Goal: Information Seeking & Learning: Learn about a topic

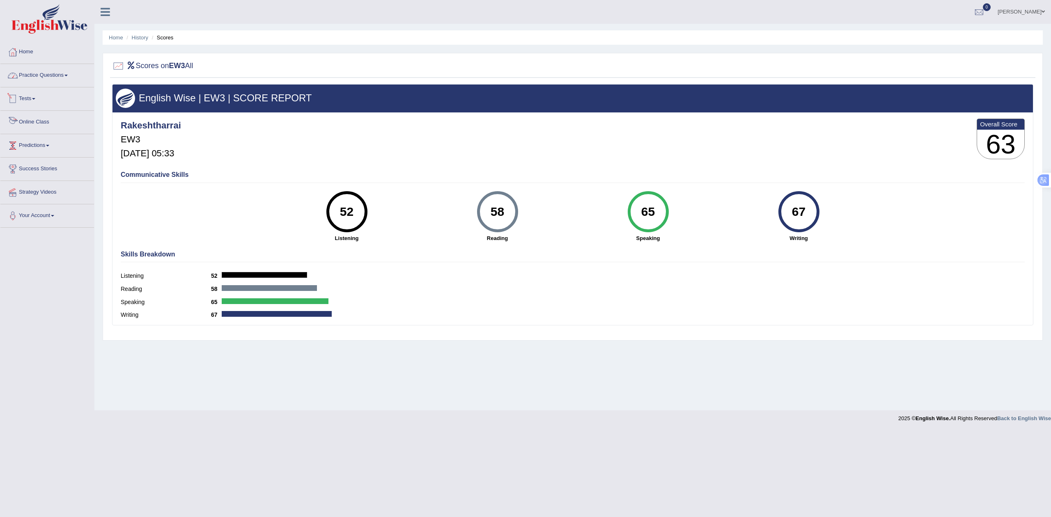
click at [51, 71] on link "Practice Questions" at bounding box center [47, 74] width 94 height 21
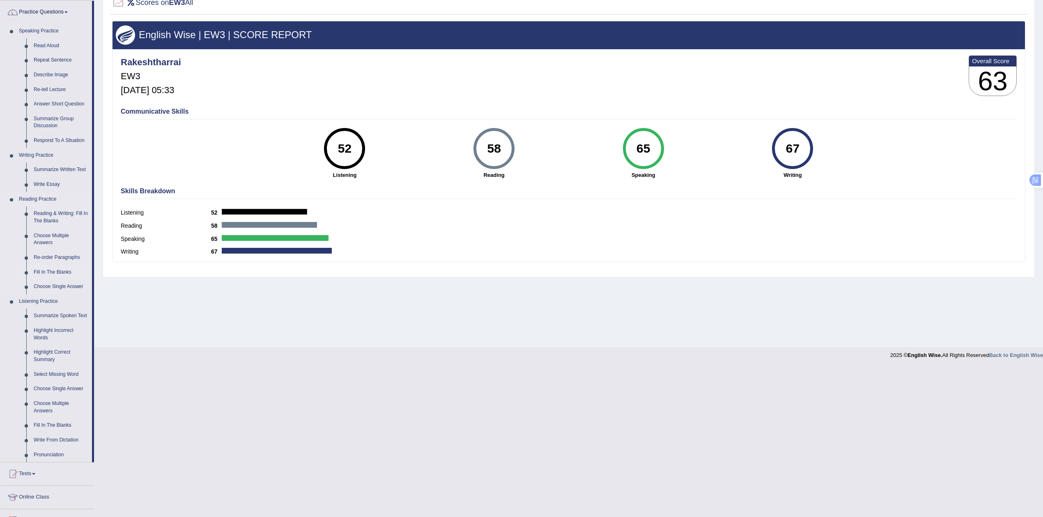
scroll to position [73, 0]
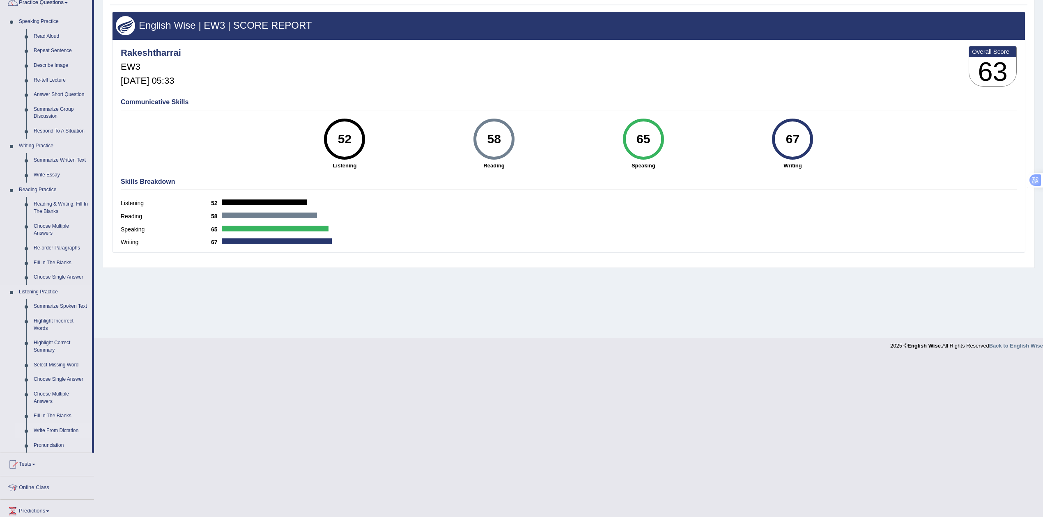
click at [51, 432] on link "Write From Dictation" at bounding box center [61, 431] width 62 height 15
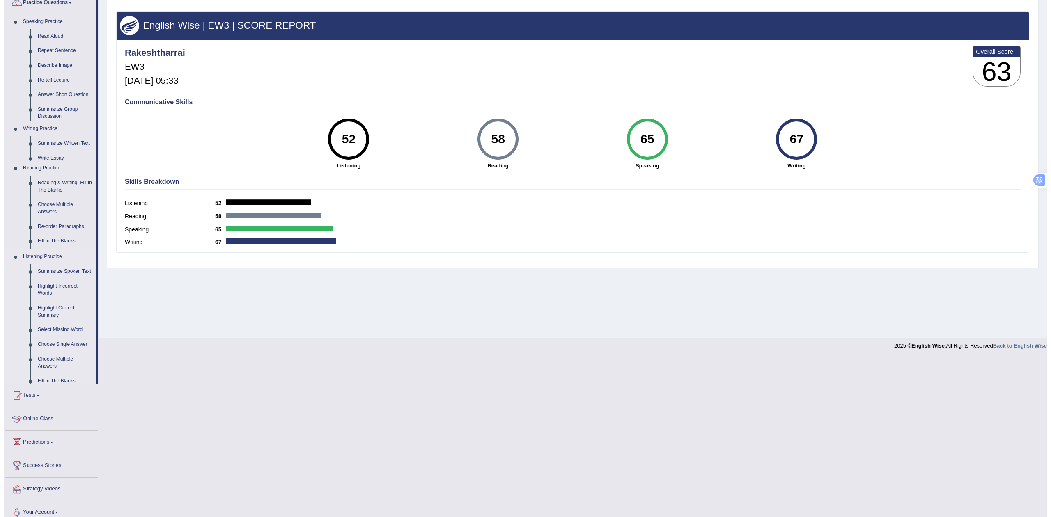
scroll to position [0, 0]
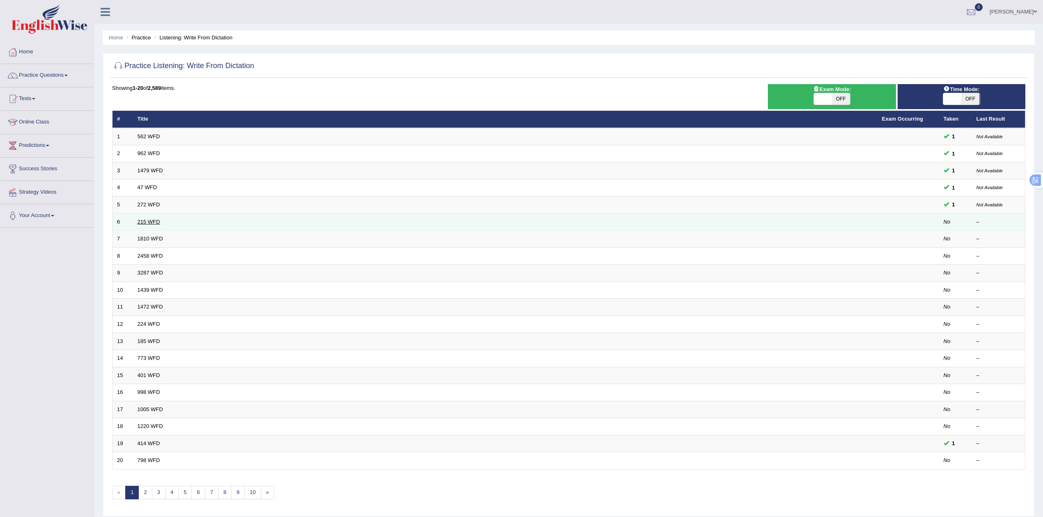
click at [156, 219] on link "215 WFD" at bounding box center [149, 222] width 23 height 6
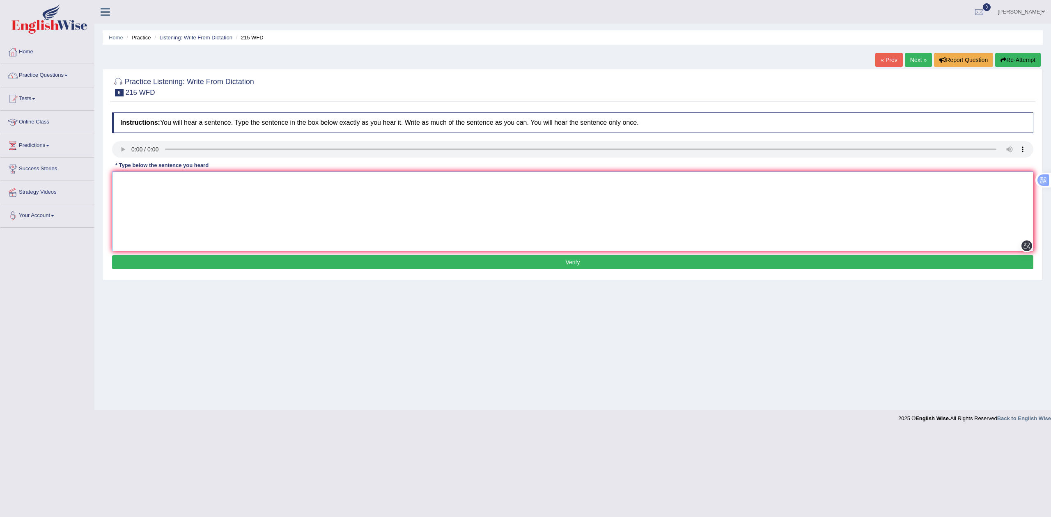
click at [236, 192] on textarea at bounding box center [572, 212] width 921 height 80
click at [151, 185] on textarea at bounding box center [572, 212] width 921 height 80
type textarea "Science is found everywhere in the society today."
click at [209, 262] on button "Verify" at bounding box center [572, 262] width 921 height 14
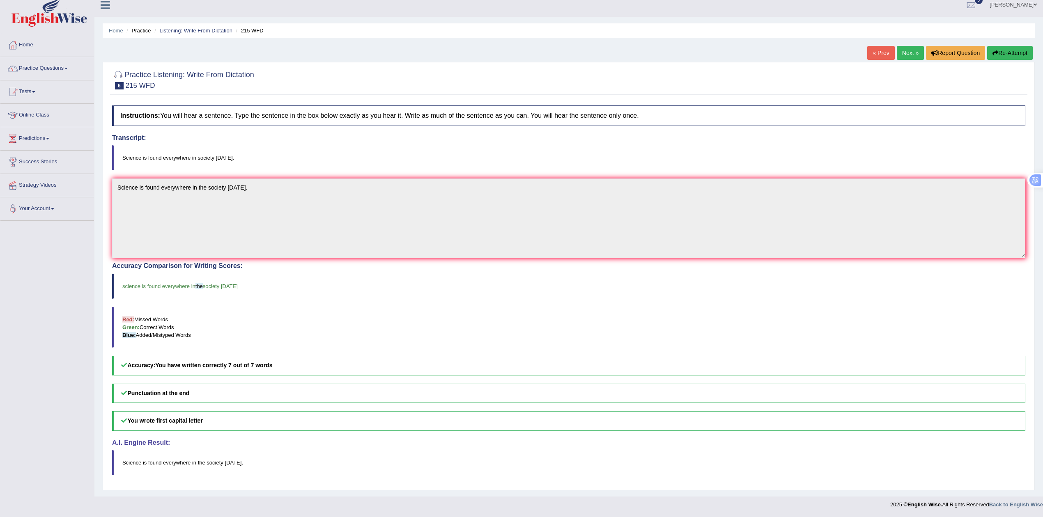
scroll to position [10, 0]
click at [904, 46] on link "Next »" at bounding box center [910, 53] width 27 height 14
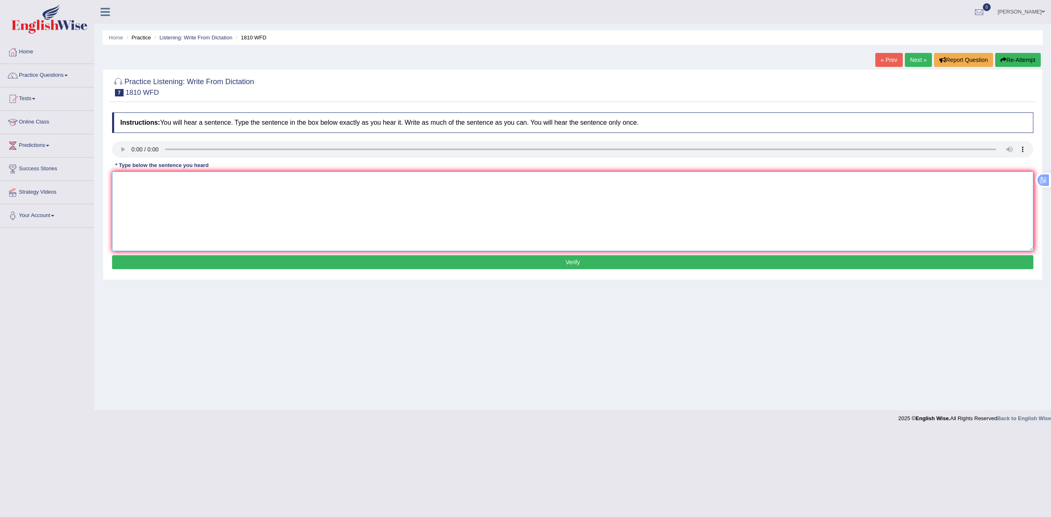
click at [171, 193] on textarea at bounding box center [572, 212] width 921 height 80
click at [156, 181] on textarea "You can borrow 8 books from the library at a time." at bounding box center [572, 212] width 921 height 80
type textarea "You can borrow eight books from the library at a time."
click at [239, 266] on button "Verify" at bounding box center [572, 262] width 921 height 14
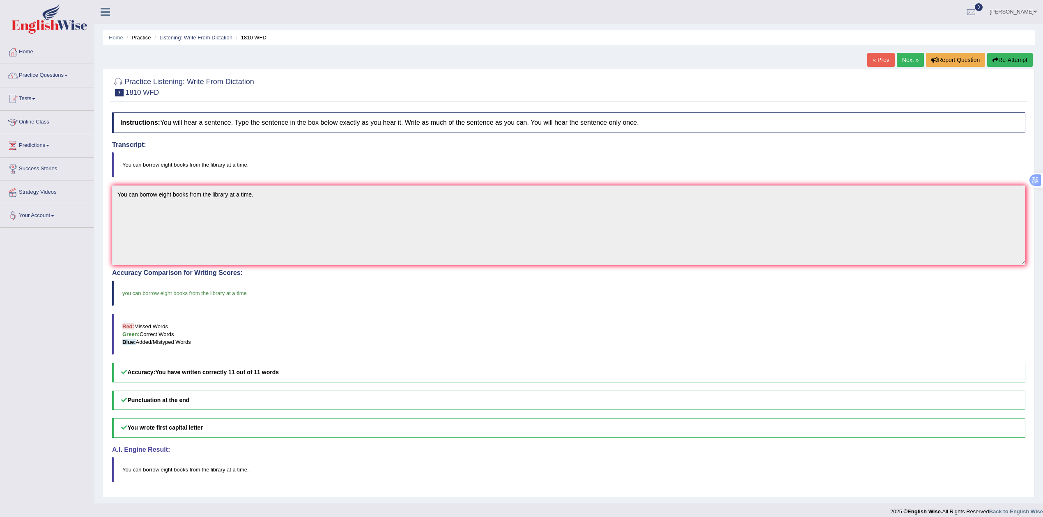
scroll to position [10, 0]
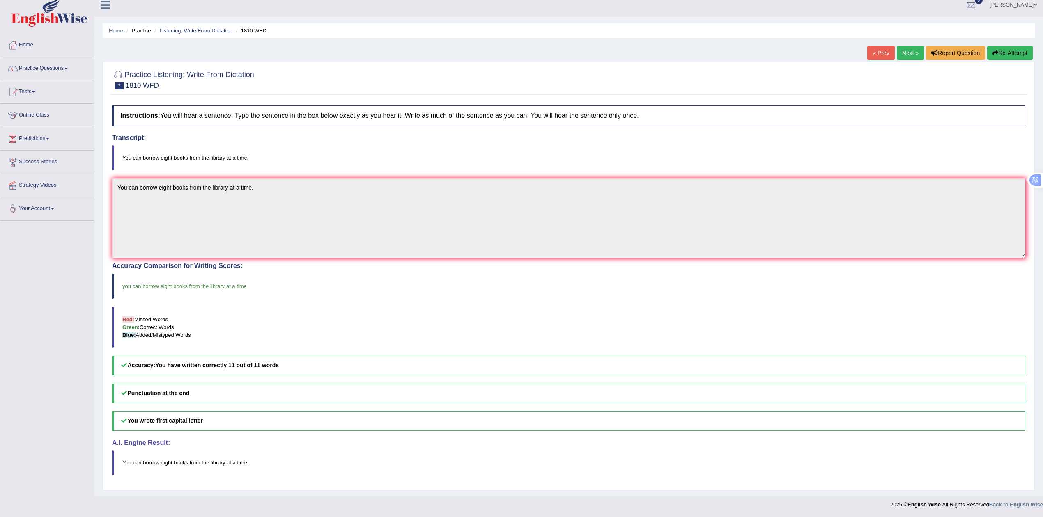
click at [903, 46] on link "Next »" at bounding box center [910, 53] width 27 height 14
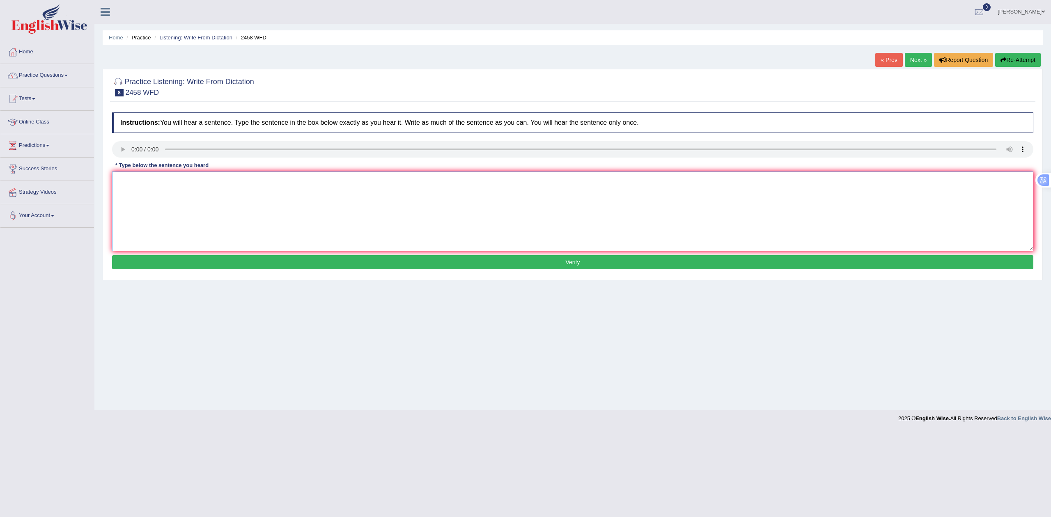
click at [153, 184] on textarea at bounding box center [572, 212] width 921 height 80
type textarea "Courses on nutrition are growing popularity on every year."
click at [296, 266] on button "Verify" at bounding box center [572, 262] width 921 height 14
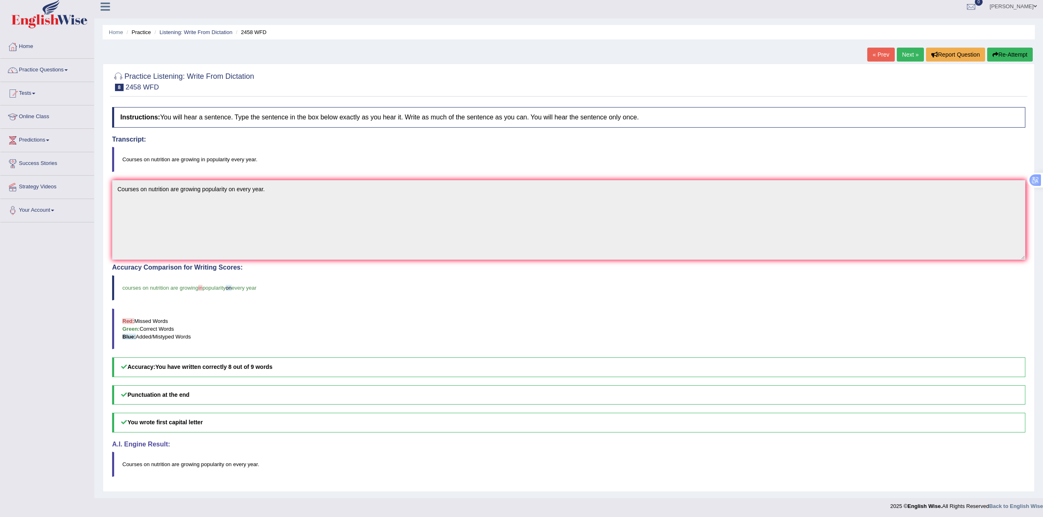
scroll to position [10, 0]
click at [908, 46] on link "Next »" at bounding box center [910, 53] width 27 height 14
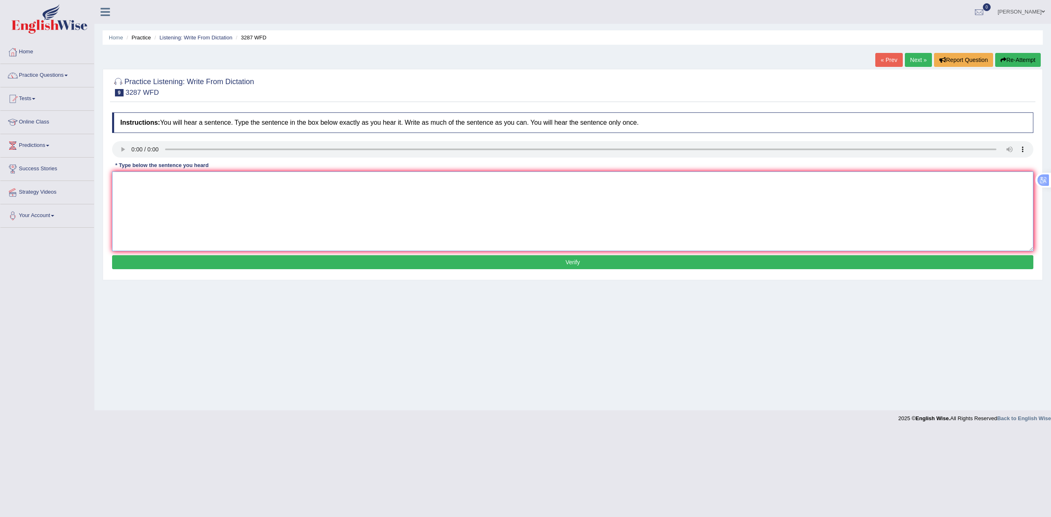
click at [175, 189] on textarea at bounding box center [572, 212] width 921 height 80
type textarea "A new article published regarding the university last week."
click at [309, 262] on button "Verify" at bounding box center [572, 262] width 921 height 14
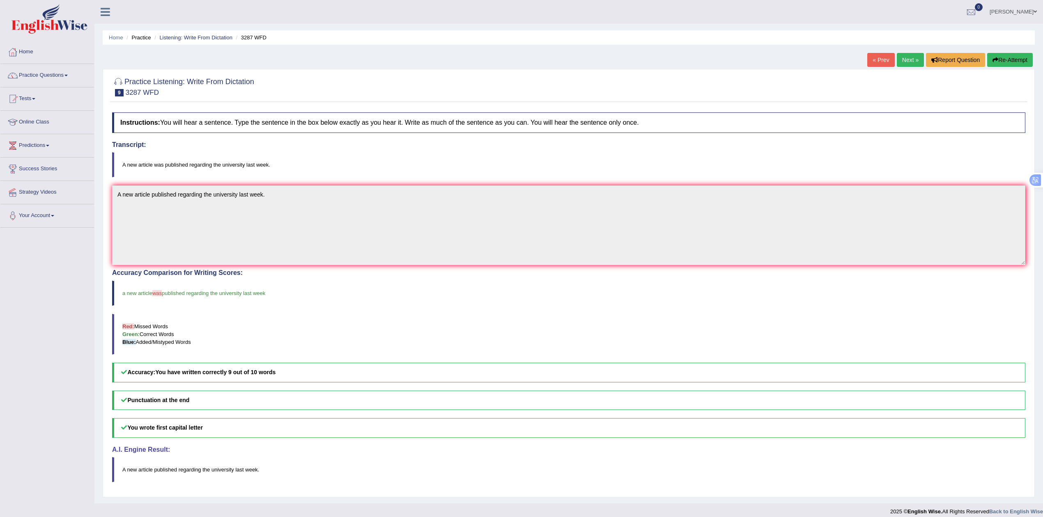
drag, startPoint x: 907, startPoint y: 61, endPoint x: 900, endPoint y: 64, distance: 7.7
click at [907, 61] on link "Next »" at bounding box center [910, 60] width 27 height 14
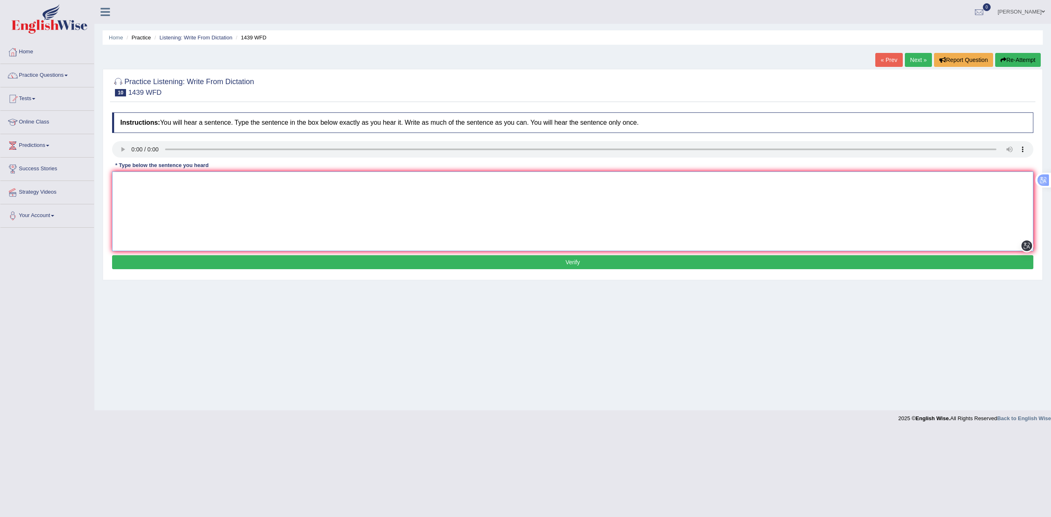
click at [150, 188] on textarea at bounding box center [572, 212] width 921 height 80
type textarea "The fiction books are just passed the counter."
click at [222, 260] on button "Verify" at bounding box center [572, 262] width 921 height 14
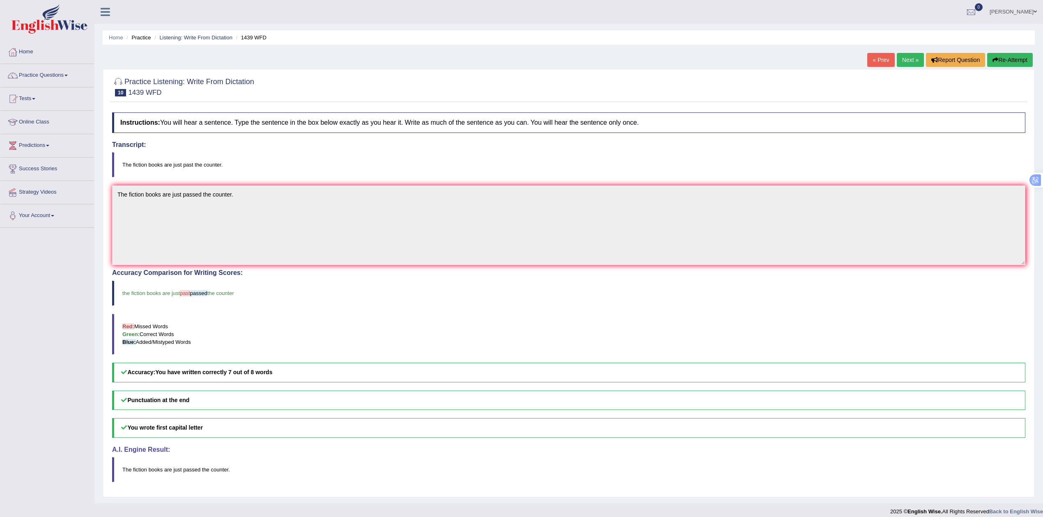
drag, startPoint x: 238, startPoint y: 294, endPoint x: 72, endPoint y: 299, distance: 165.9
click at [73, 301] on div "Toggle navigation Home Practice Questions Speaking Practice Read Aloud Repeat S…" at bounding box center [521, 260] width 1043 height 520
click at [998, 63] on button "Re-Attempt" at bounding box center [1010, 60] width 46 height 14
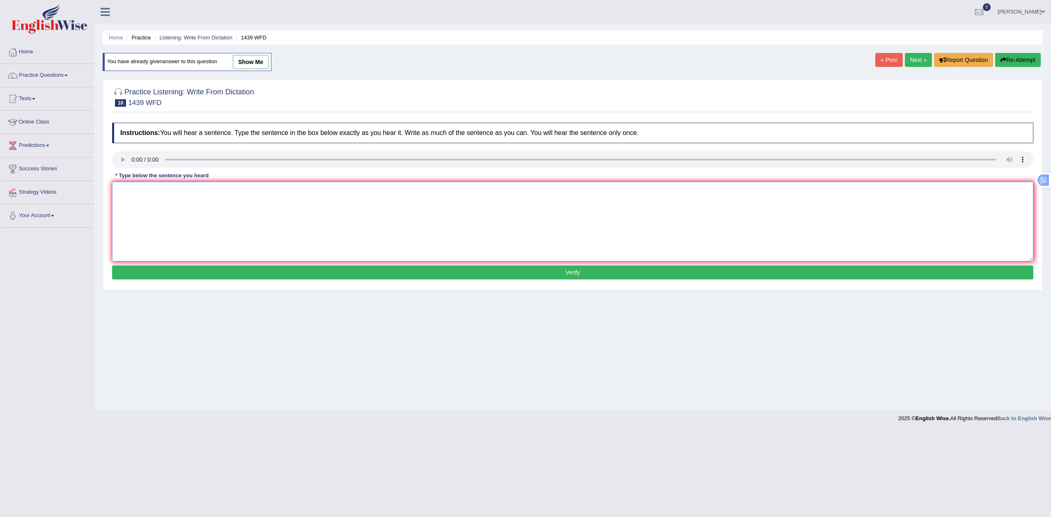
click at [371, 201] on textarea at bounding box center [572, 222] width 921 height 80
type textarea "The fiction books are just past passed the counter."
click at [378, 276] on button "Verify" at bounding box center [572, 273] width 921 height 14
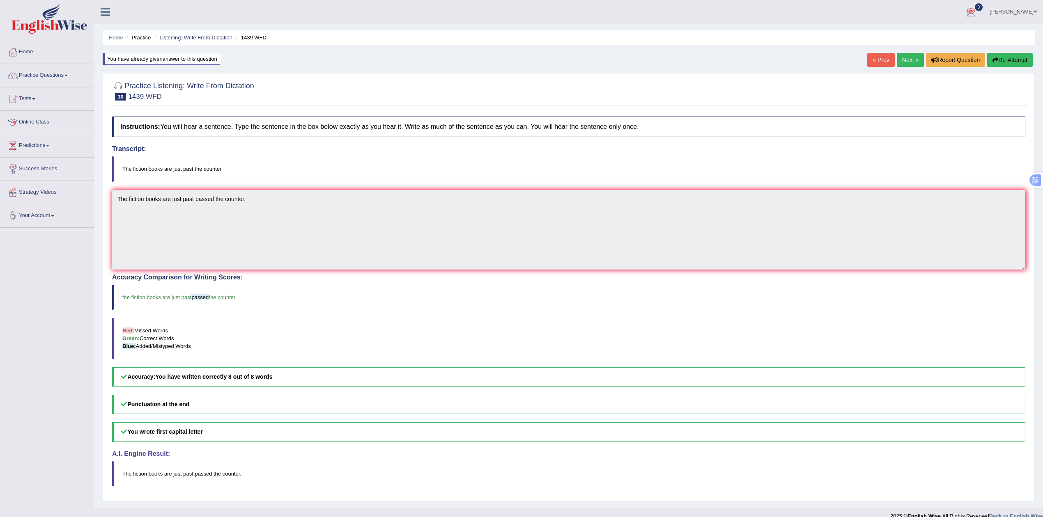
click at [903, 55] on link "Next »" at bounding box center [910, 60] width 27 height 14
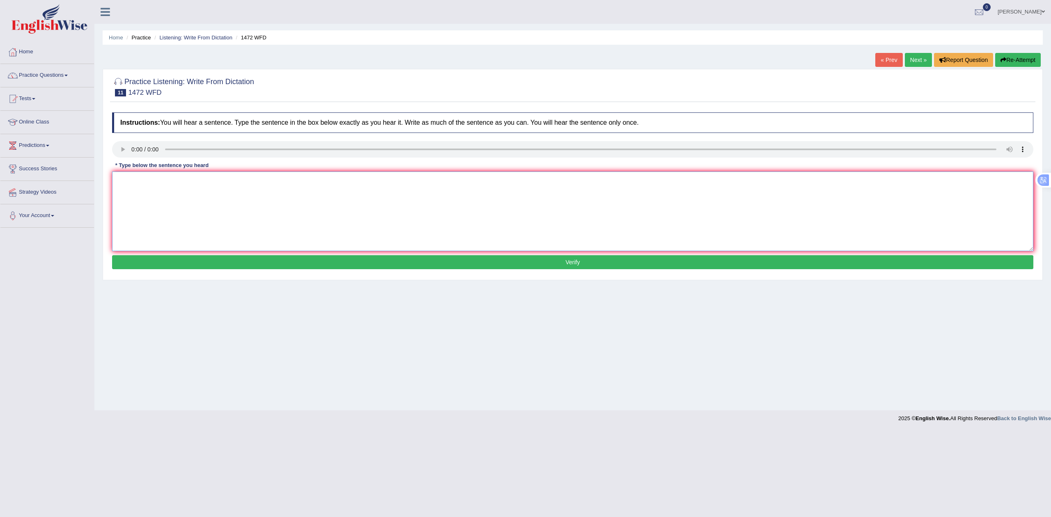
click at [149, 186] on textarea at bounding box center [572, 212] width 921 height 80
type textarea "The local government has adopted the plan about the infrastructure development."
click at [338, 262] on button "Verify" at bounding box center [572, 262] width 921 height 14
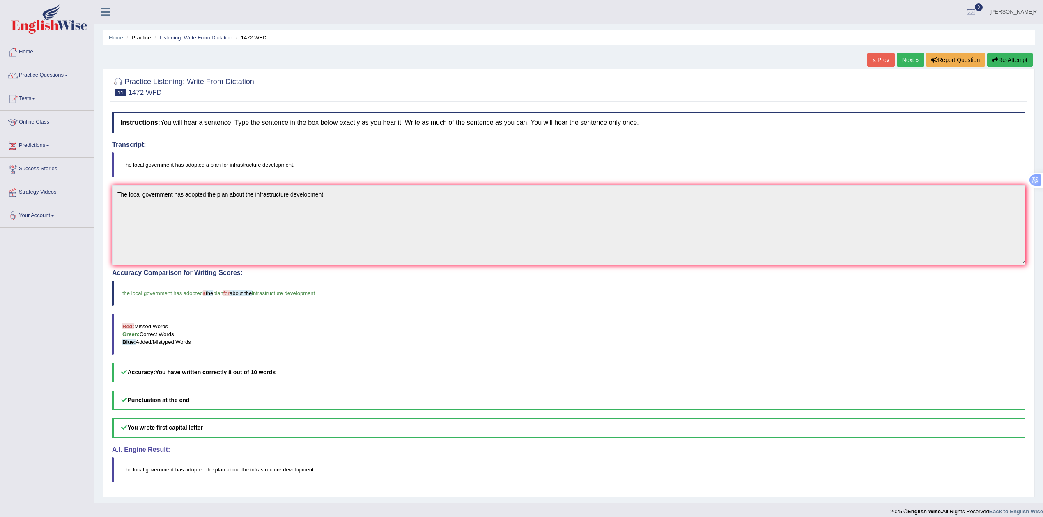
click at [903, 52] on div "Home Practice Listening: Write From Dictation 1472 WFD « Prev Next » Report Que…" at bounding box center [568, 252] width 948 height 504
click at [911, 56] on link "Next »" at bounding box center [910, 60] width 27 height 14
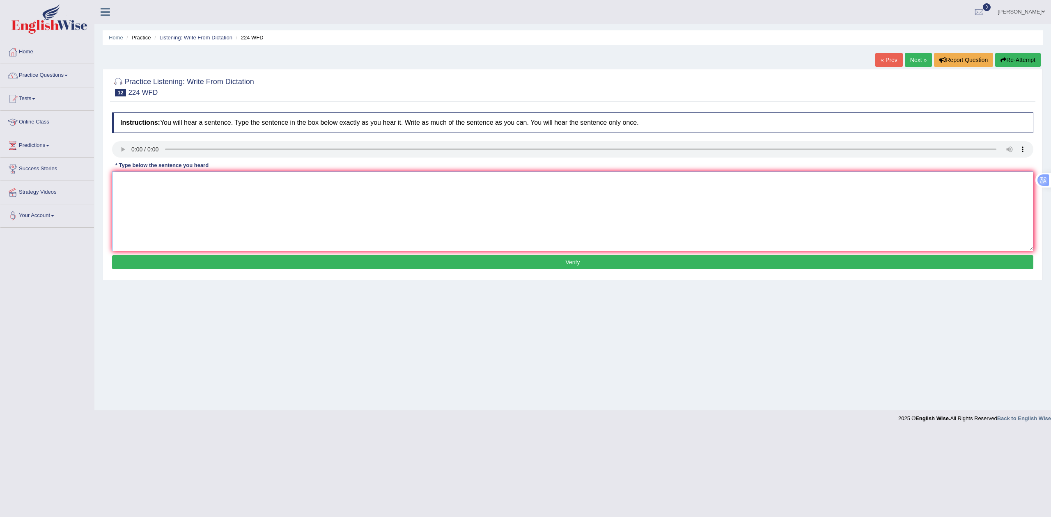
click at [190, 190] on textarea at bounding box center [572, 212] width 921 height 80
type textarea "in a better it would hash but later it will give succexx"
click at [222, 266] on button "Verify" at bounding box center [572, 262] width 921 height 14
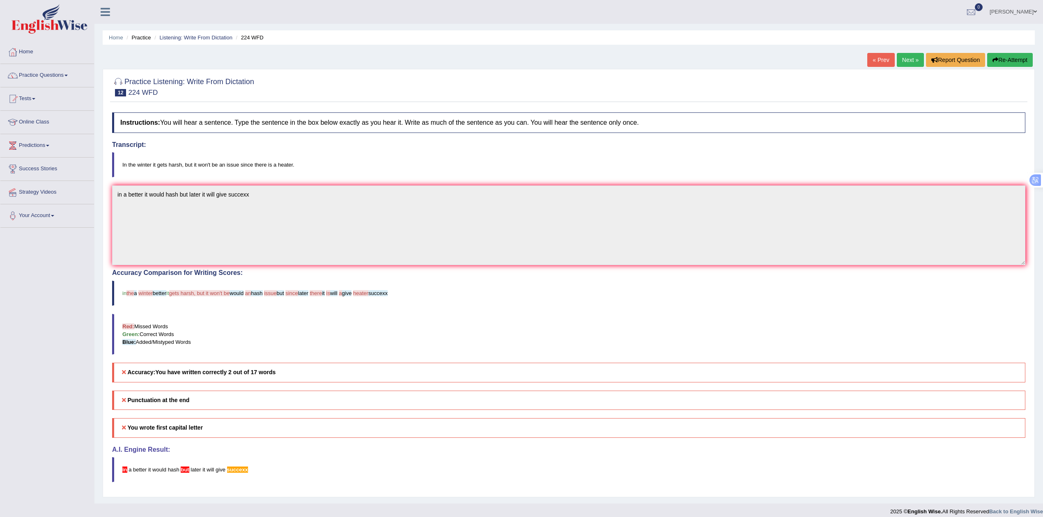
scroll to position [10, 0]
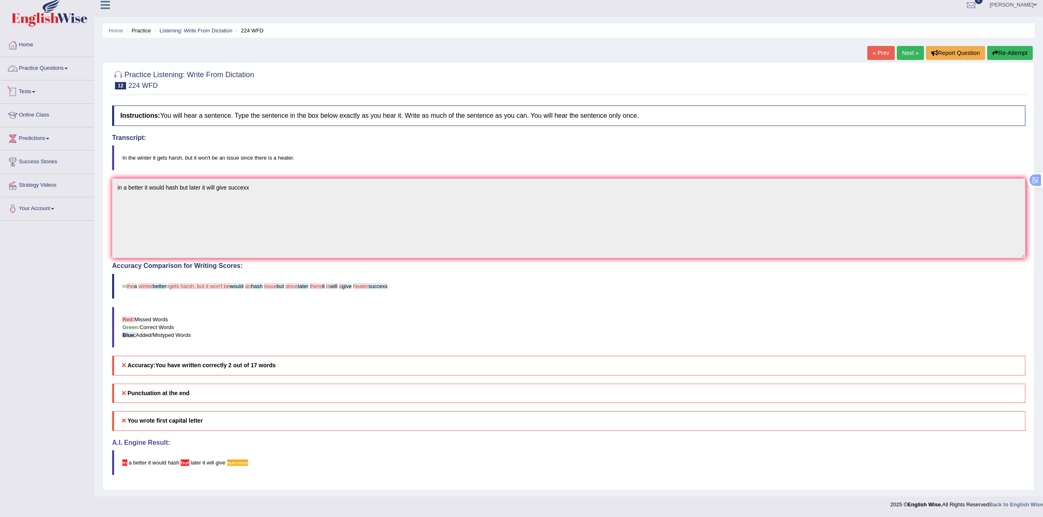
click at [34, 62] on link "Practice Questions" at bounding box center [47, 67] width 94 height 21
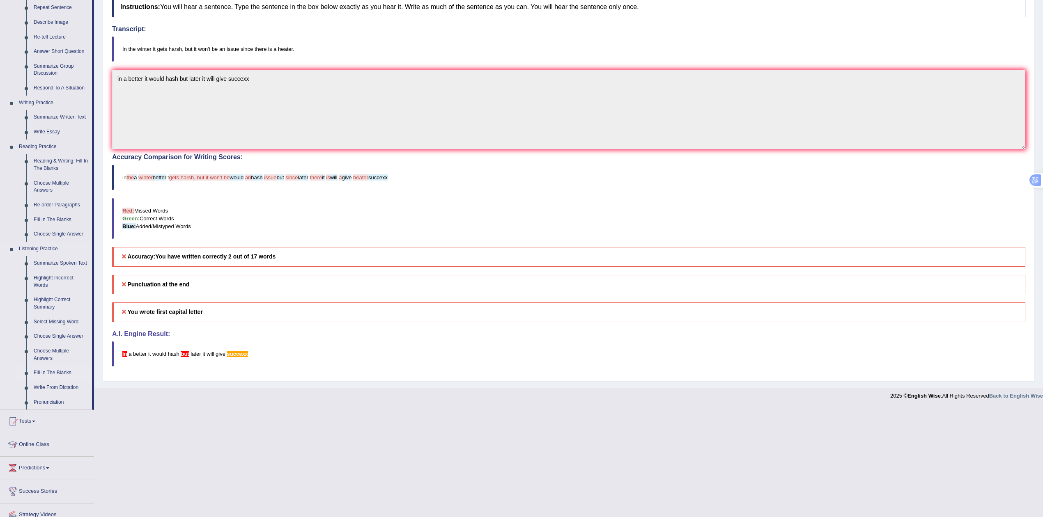
scroll to position [151, 0]
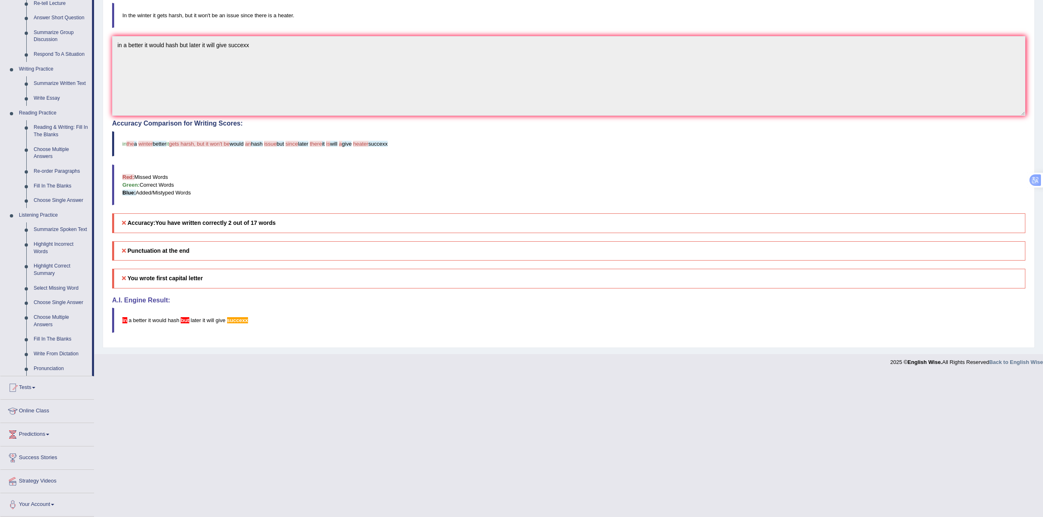
click at [38, 428] on link "Predictions" at bounding box center [47, 433] width 94 height 21
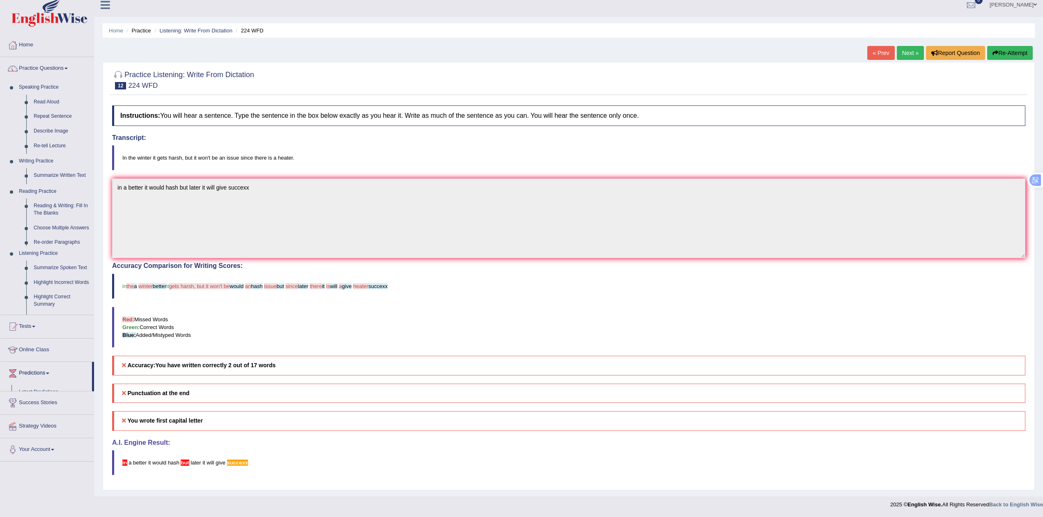
scroll to position [10, 0]
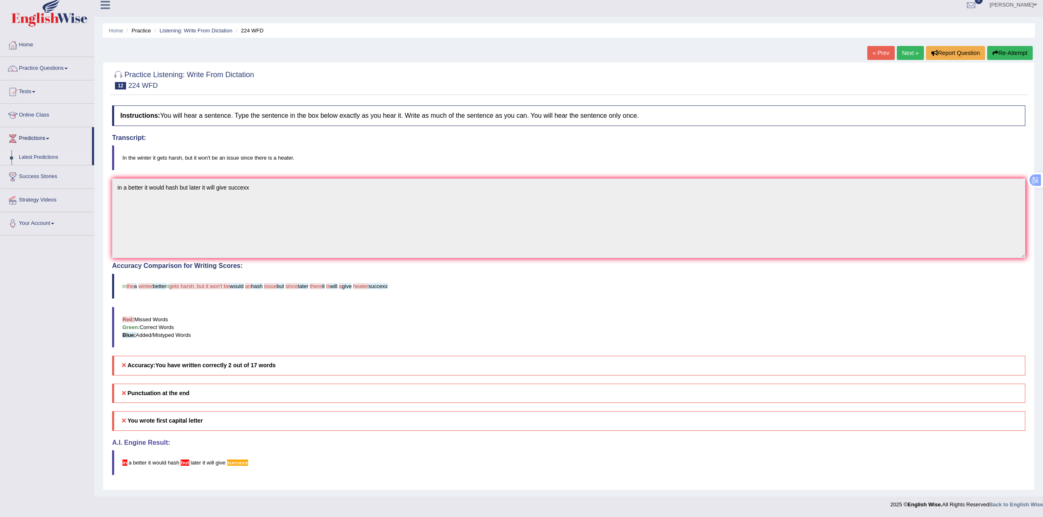
click at [32, 153] on link "Latest Predictions" at bounding box center [53, 157] width 77 height 15
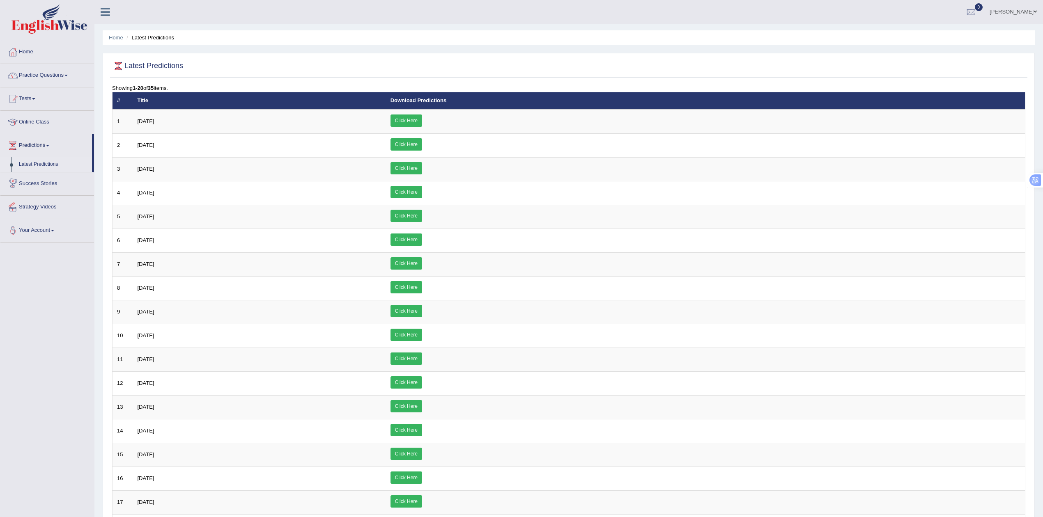
click at [41, 185] on link "Success Stories" at bounding box center [47, 182] width 94 height 21
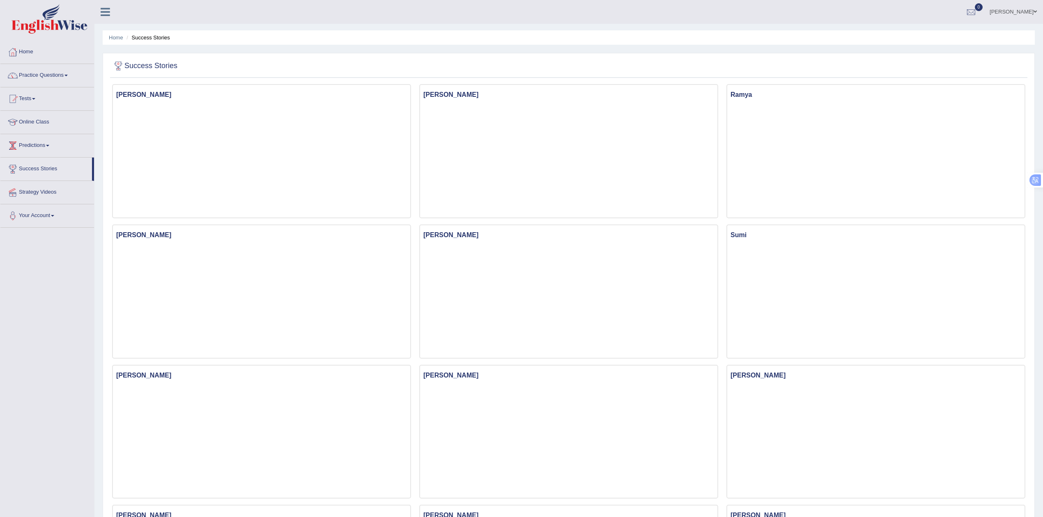
click at [40, 147] on link "Predictions" at bounding box center [47, 144] width 94 height 21
click at [32, 97] on link "Tests" at bounding box center [47, 97] width 94 height 21
click at [25, 148] on link "History" at bounding box center [53, 147] width 77 height 15
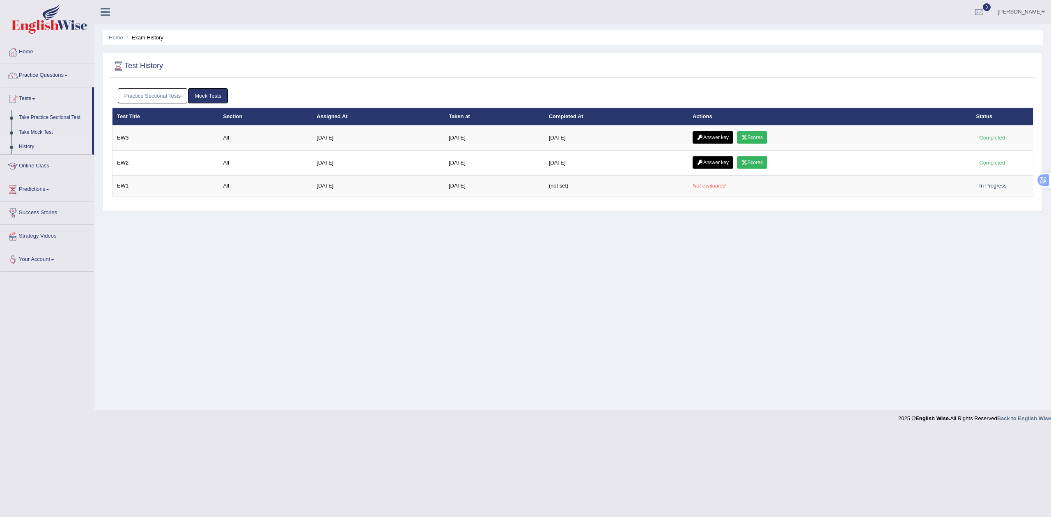
click at [163, 94] on link "Practice Sectional Tests" at bounding box center [153, 95] width 70 height 15
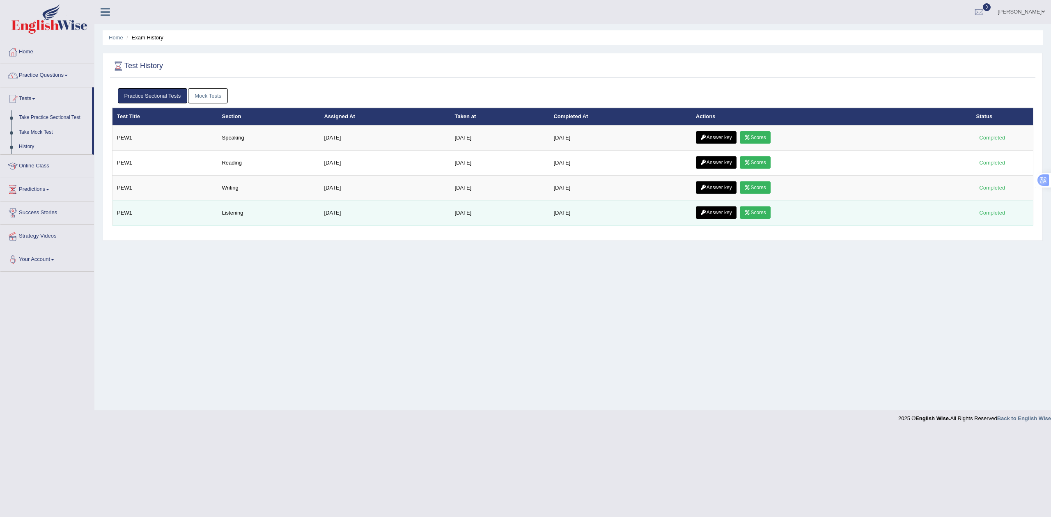
click at [750, 215] on icon at bounding box center [747, 212] width 6 height 5
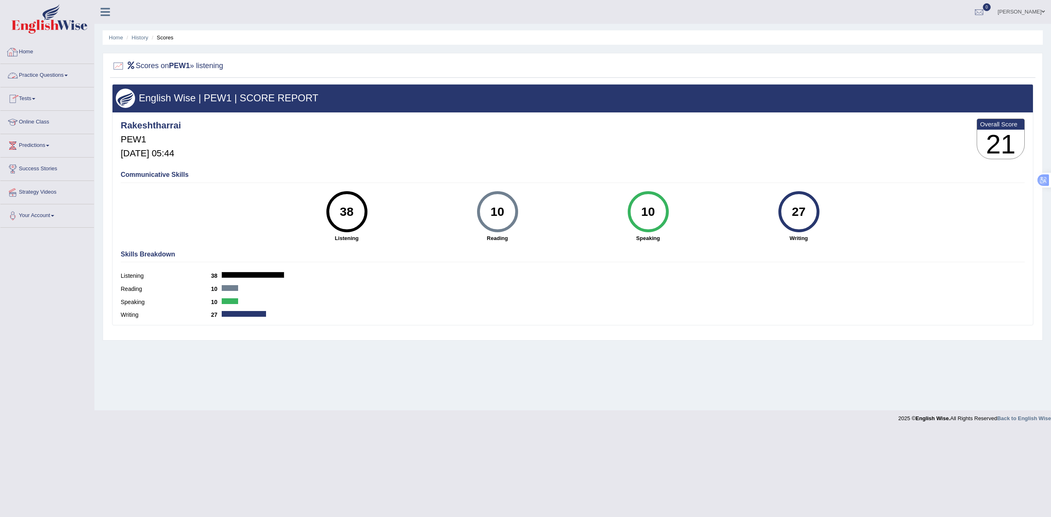
click at [30, 55] on link "Home" at bounding box center [47, 51] width 94 height 21
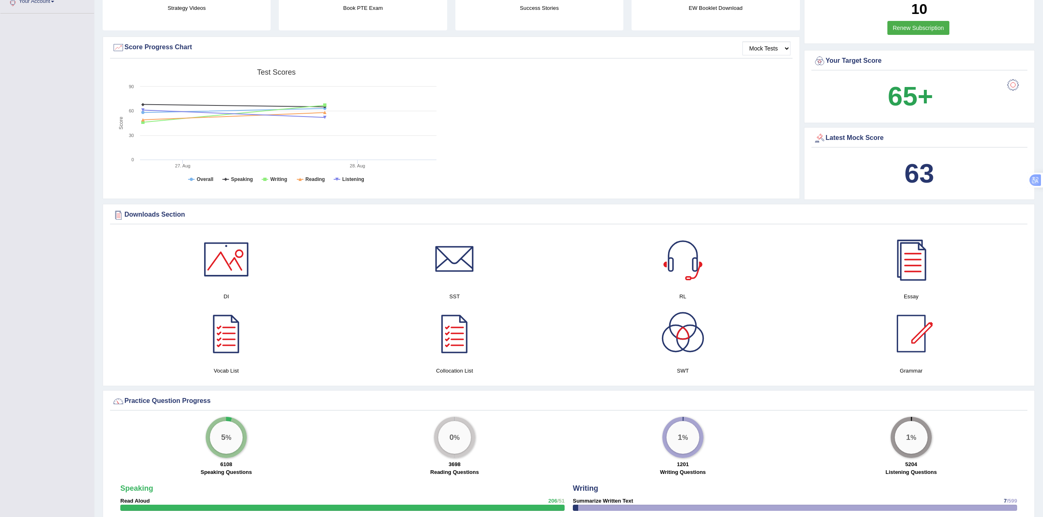
scroll to position [291, 0]
